Goal: Task Accomplishment & Management: Use online tool/utility

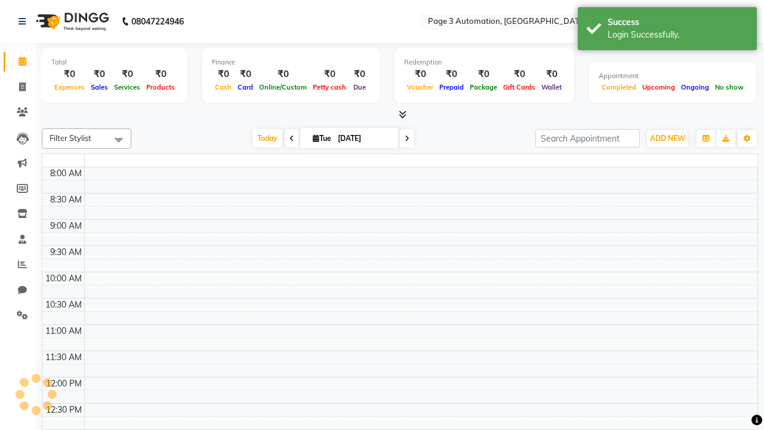
select select "en"
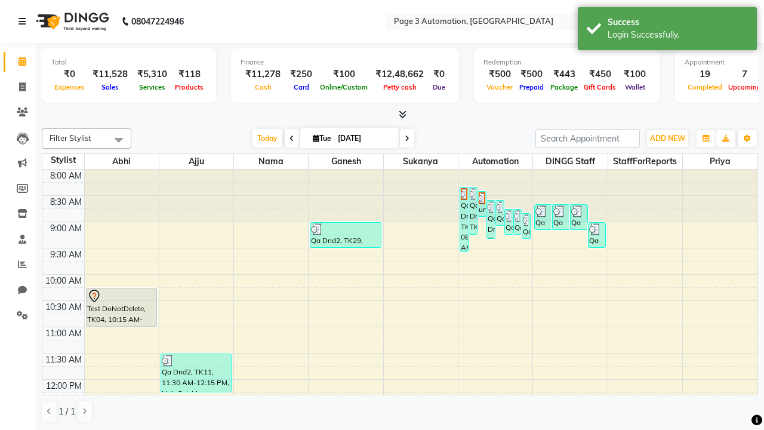
click at [24, 21] on icon at bounding box center [21, 21] width 7 height 8
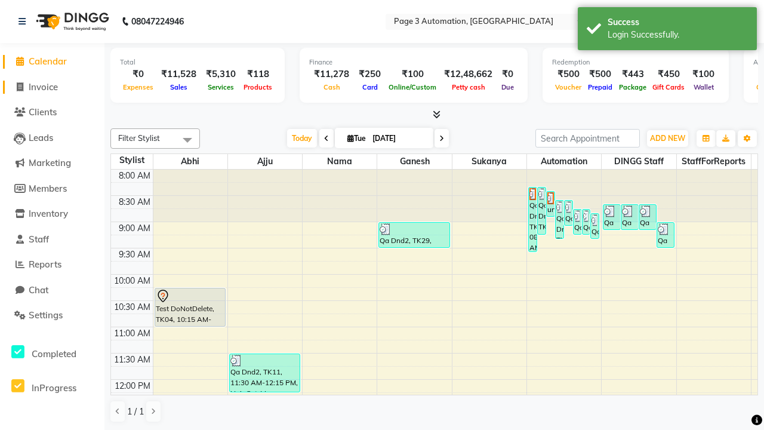
click at [52, 87] on span "Invoice" at bounding box center [43, 86] width 29 height 11
select select "2774"
select select "service"
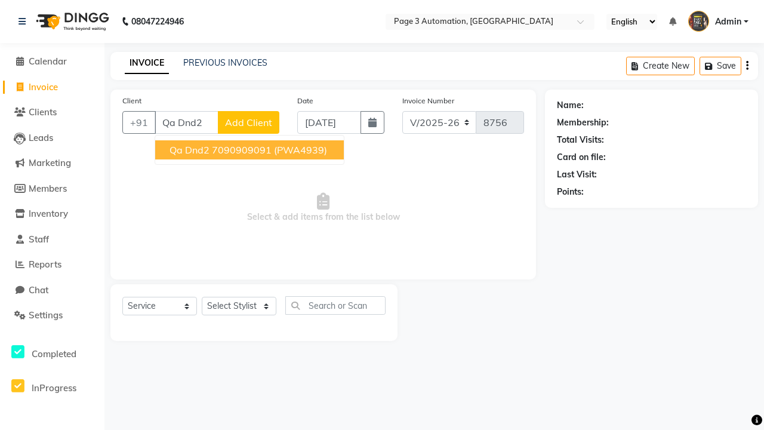
click at [251, 150] on ngb-highlight "7090909091" at bounding box center [242, 150] width 60 height 12
type input "7090909091"
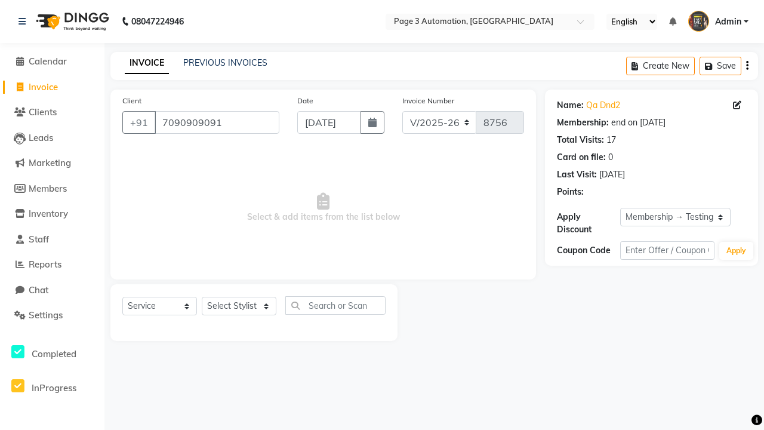
select select "0:"
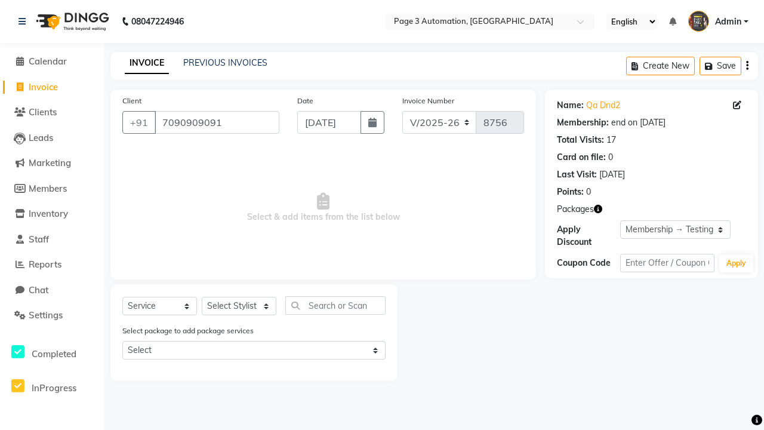
select select "product"
select select "71572"
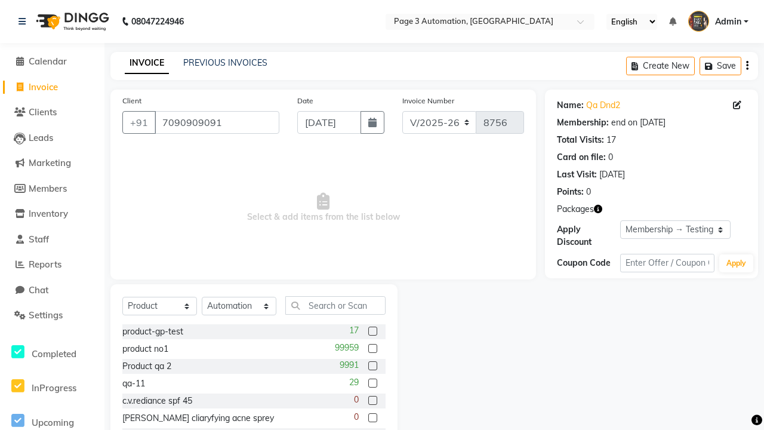
click at [372, 331] on label at bounding box center [372, 330] width 9 height 9
click at [372, 331] on input "checkbox" at bounding box center [372, 332] width 8 height 8
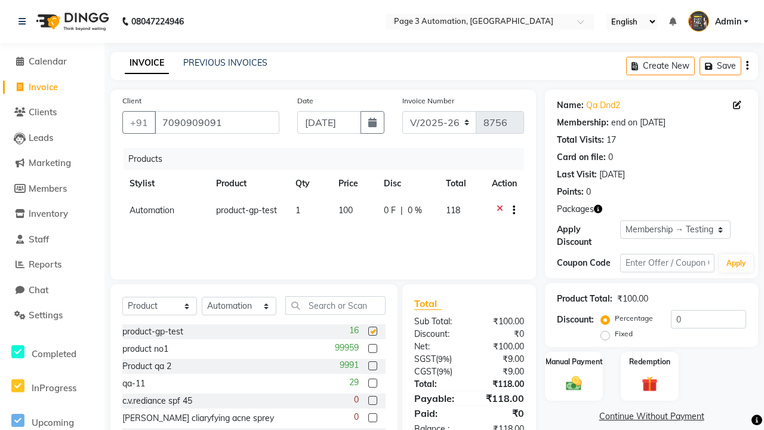
checkbox input "false"
click at [573, 361] on label "Manual Payment" at bounding box center [574, 360] width 60 height 11
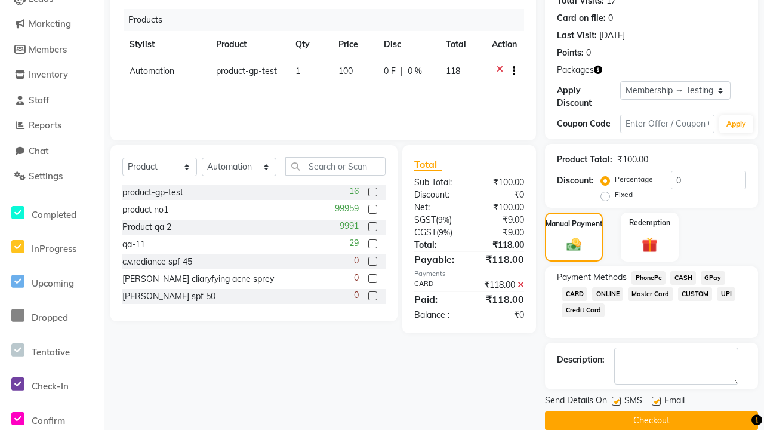
click at [616, 400] on label at bounding box center [615, 400] width 9 height 9
click at [616, 400] on input "checkbox" at bounding box center [615, 401] width 8 height 8
checkbox input "false"
click at [656, 400] on label at bounding box center [655, 400] width 9 height 9
click at [656, 400] on input "checkbox" at bounding box center [655, 401] width 8 height 8
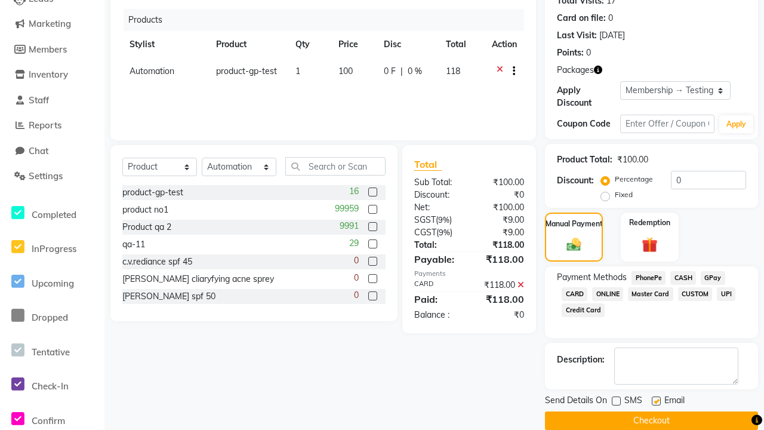
checkbox input "false"
click at [651, 420] on button "Checkout" at bounding box center [651, 420] width 213 height 18
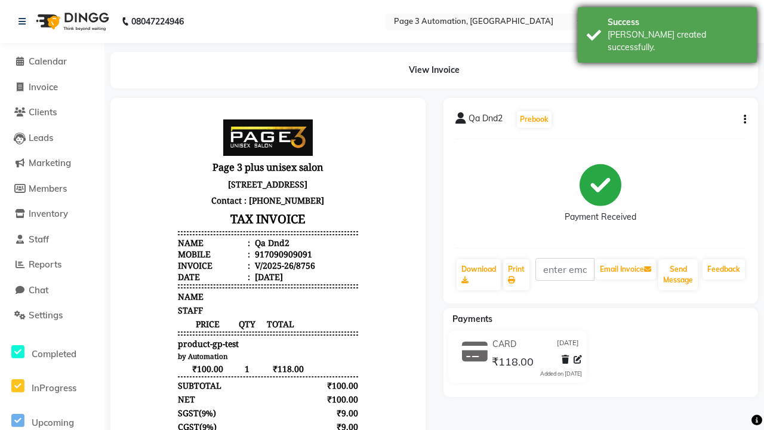
click at [667, 30] on div "[PERSON_NAME] created successfully." at bounding box center [677, 41] width 140 height 25
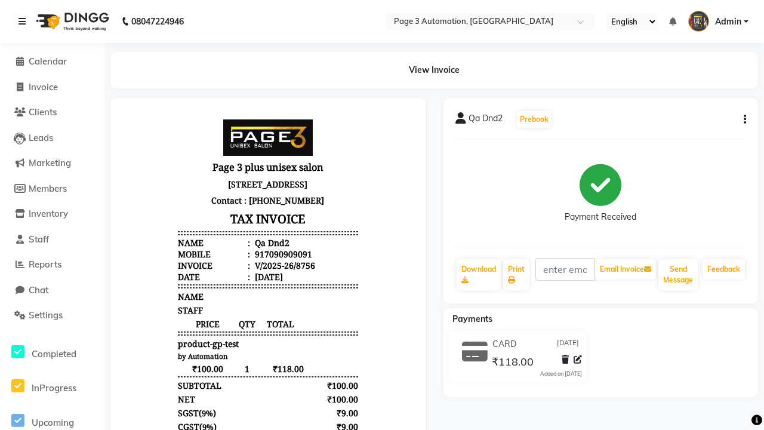
click at [24, 21] on icon at bounding box center [21, 21] width 7 height 8
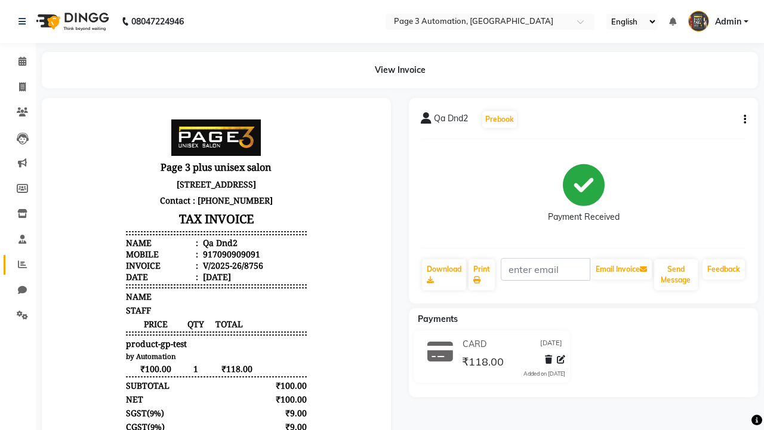
click at [18, 264] on icon at bounding box center [22, 264] width 9 height 9
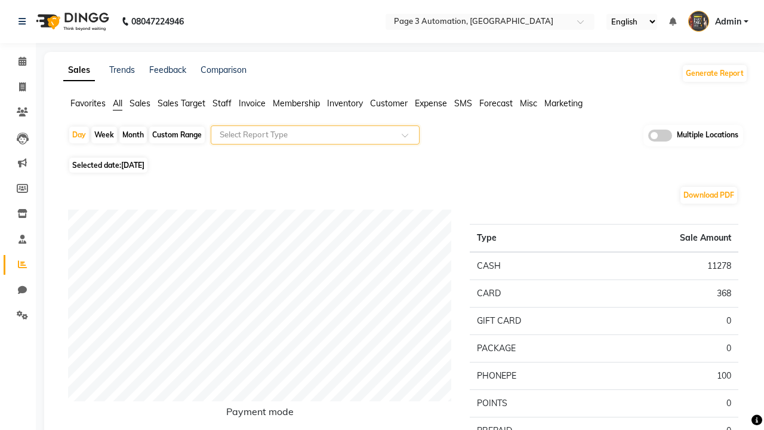
type input "Invoice tax report (Products only)"
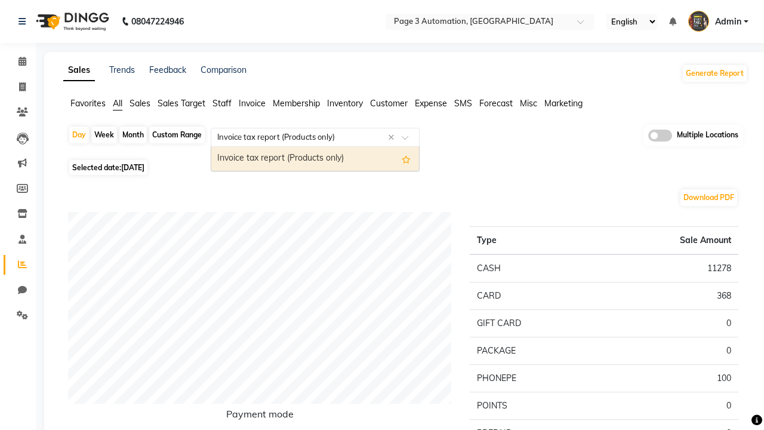
click at [315, 159] on div "Invoice tax report (Products only)" at bounding box center [315, 159] width 208 height 24
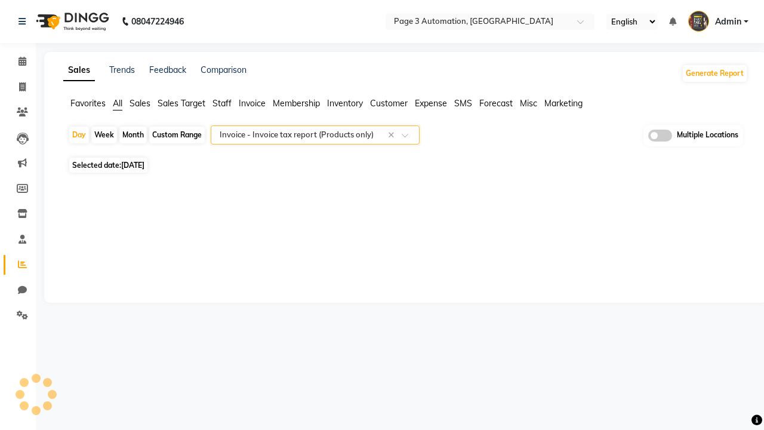
select select "full_report"
select select "csv"
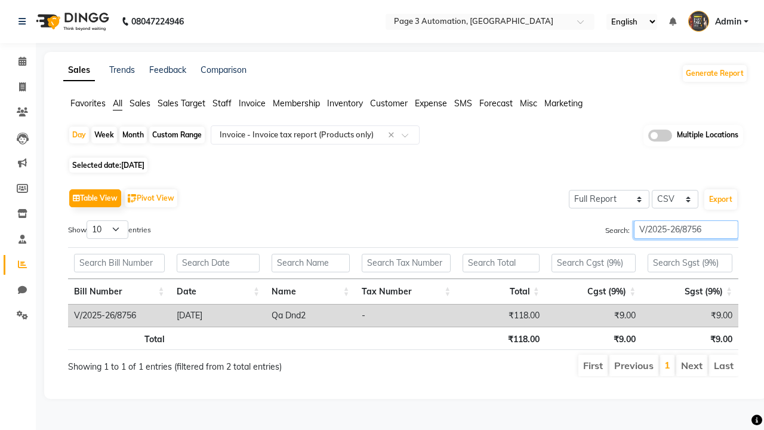
type input "V/2025-26/8756"
type input "Tax detail invoice"
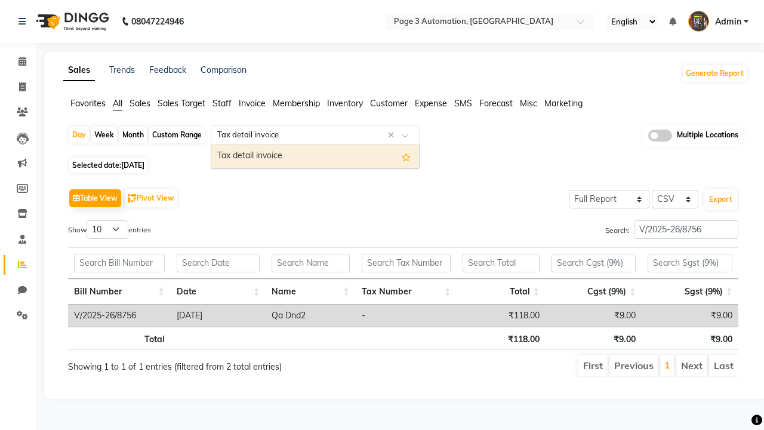
click at [315, 156] on div "Tax detail invoice" at bounding box center [315, 156] width 208 height 24
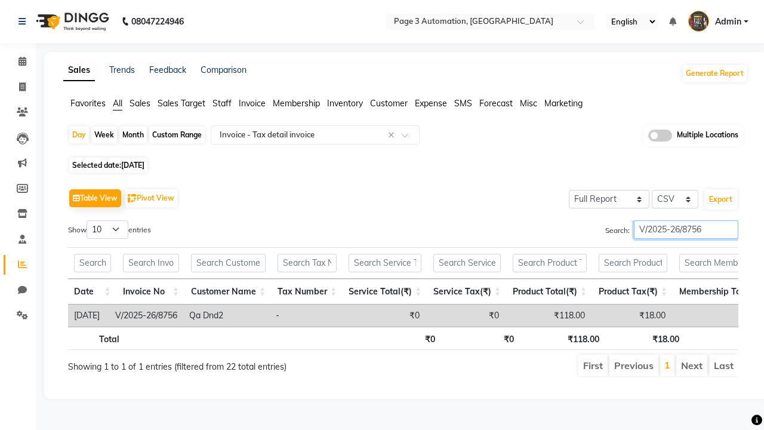
type input "V/2025-26/8756"
type input "Invoice Item wise"
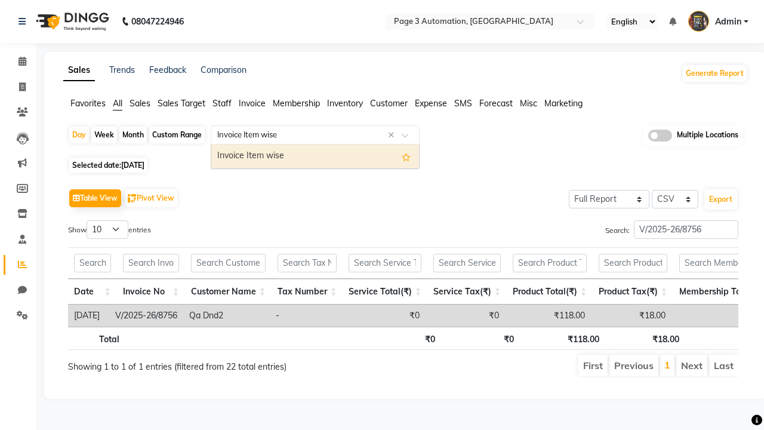
click at [315, 156] on div "Invoice Item wise" at bounding box center [315, 156] width 208 height 24
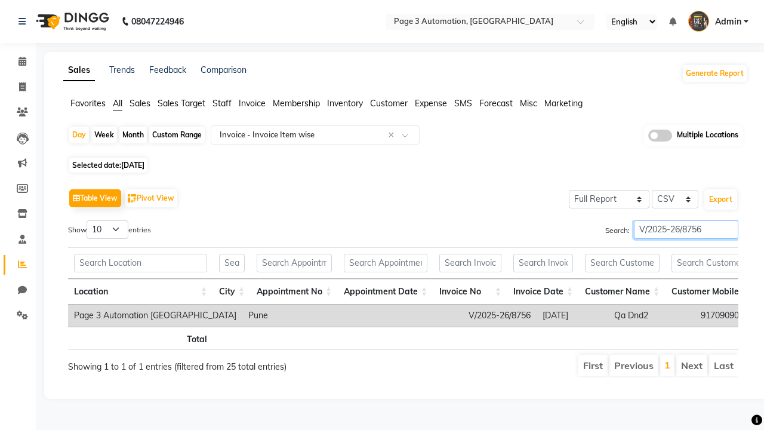
type input "V/2025-26/8756"
type input "GST Report"
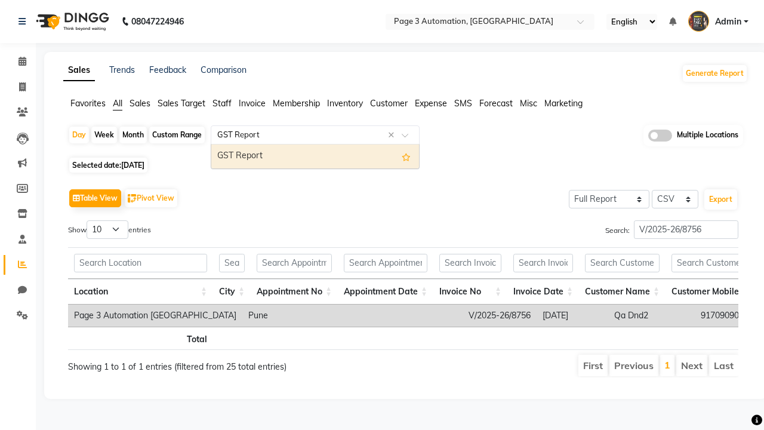
click at [315, 156] on div "GST Report" at bounding box center [315, 156] width 208 height 24
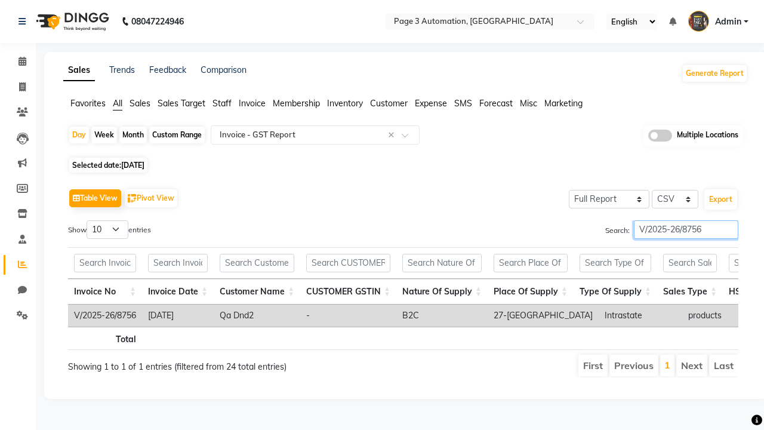
type input "V/2025-26/8756"
click at [718, 21] on span "Admin" at bounding box center [728, 22] width 26 height 13
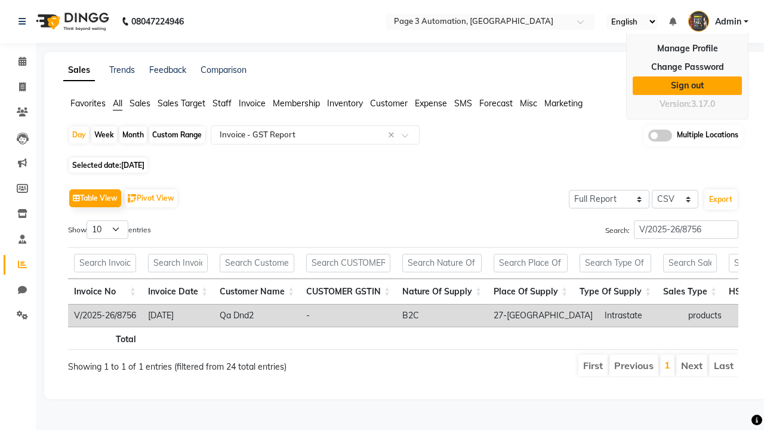
click at [687, 85] on link "Sign out" at bounding box center [686, 85] width 109 height 18
